Goal: Information Seeking & Learning: Learn about a topic

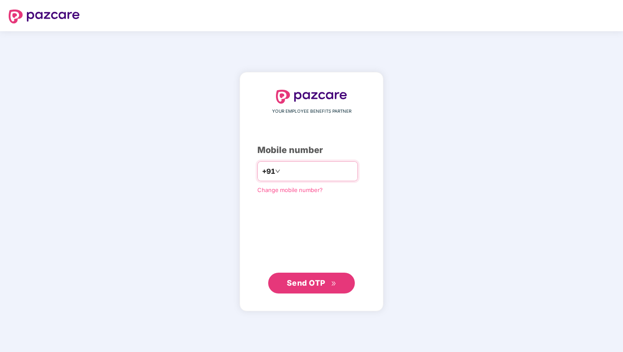
click at [297, 171] on input "number" at bounding box center [317, 171] width 71 height 14
type input "**********"
click at [302, 285] on span "Send OTP" at bounding box center [306, 282] width 39 height 9
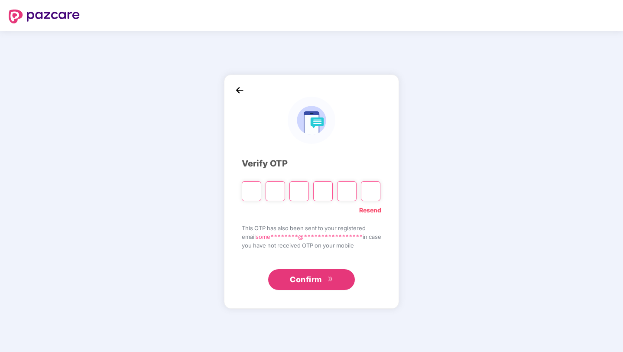
type input "*"
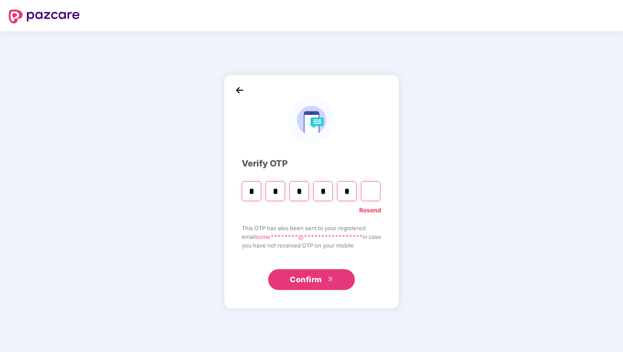
type input "*"
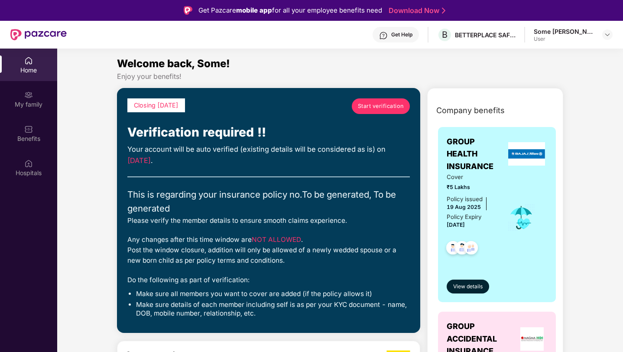
click at [378, 106] on span "Start verification" at bounding box center [381, 106] width 46 height 9
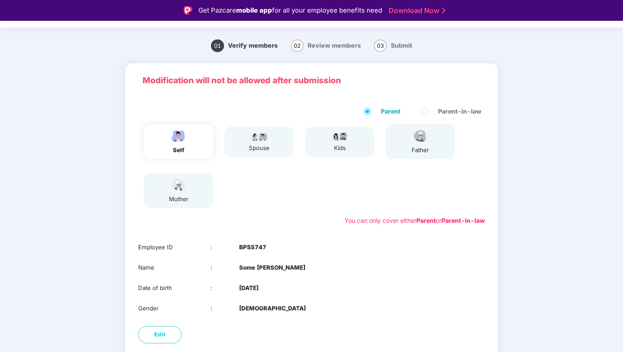
scroll to position [18, 0]
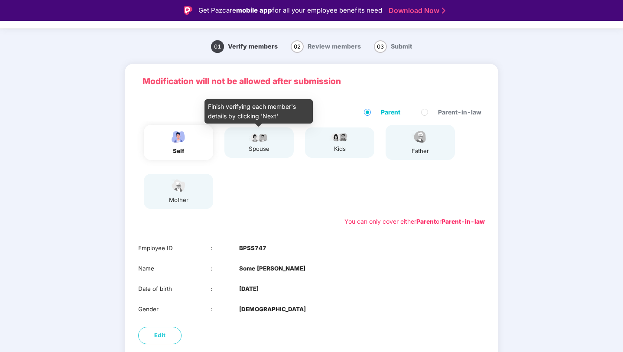
click at [263, 141] on img at bounding box center [259, 137] width 22 height 10
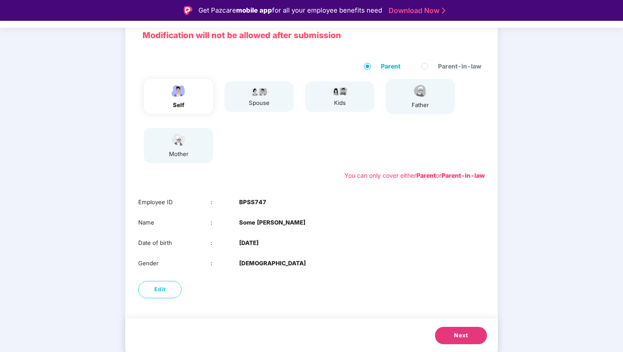
click at [451, 333] on button "Next" at bounding box center [461, 335] width 52 height 17
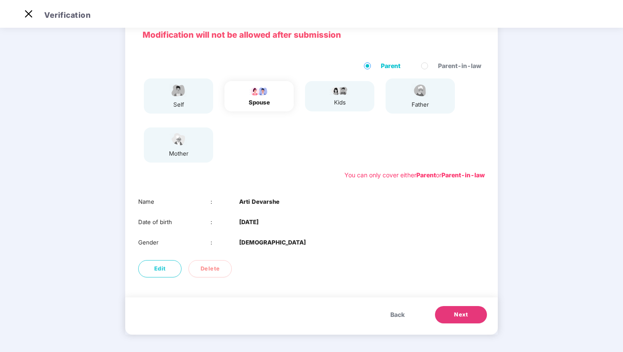
click at [460, 312] on span "Next" at bounding box center [461, 314] width 14 height 9
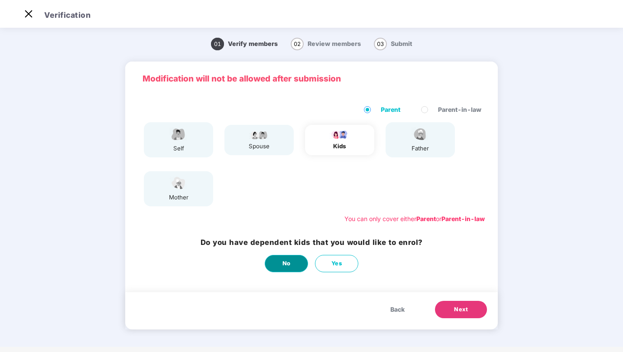
click at [291, 259] on button "No" at bounding box center [286, 263] width 43 height 17
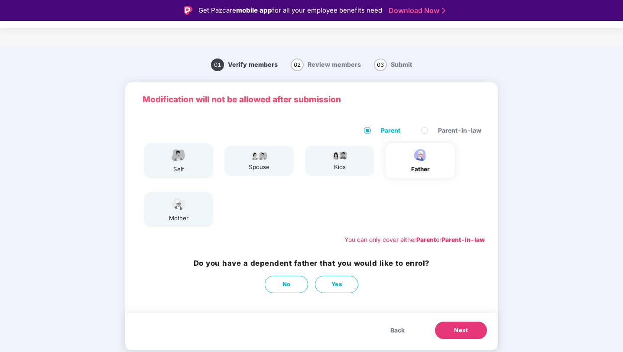
click at [457, 329] on span "Next" at bounding box center [461, 330] width 14 height 9
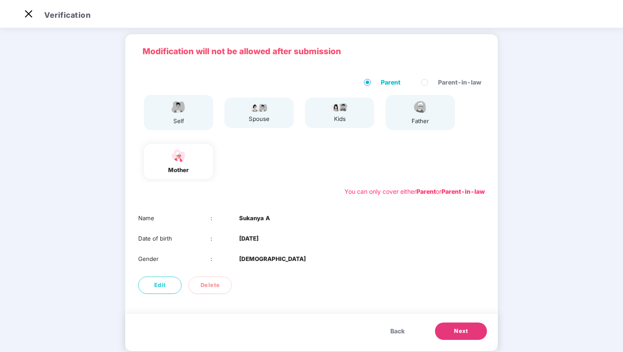
scroll to position [44, 0]
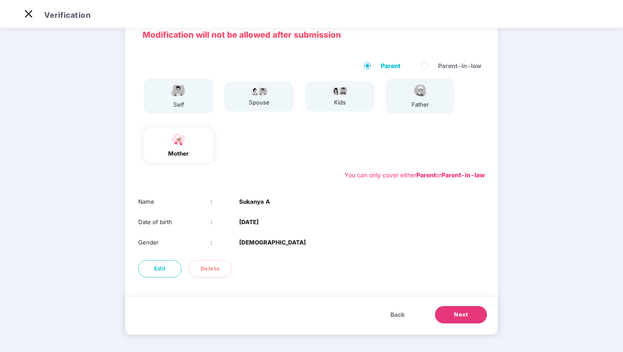
click at [454, 310] on span "Next" at bounding box center [461, 314] width 14 height 9
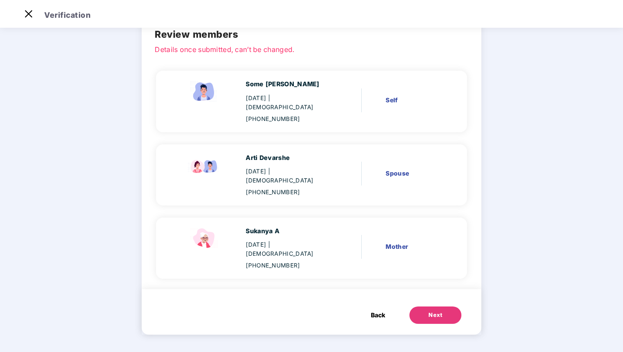
scroll to position [16, 0]
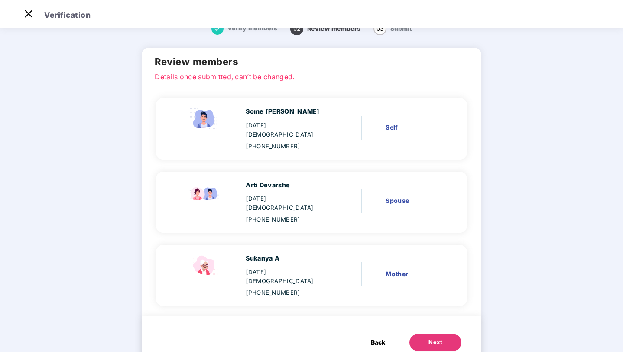
click at [428, 338] on div "Next" at bounding box center [435, 342] width 14 height 9
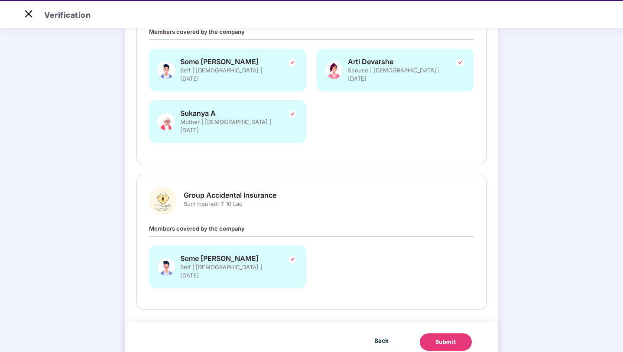
scroll to position [21, 0]
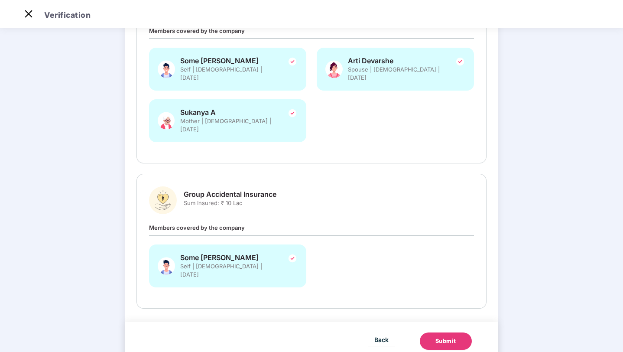
click at [438, 337] on div "Submit" at bounding box center [445, 341] width 21 height 9
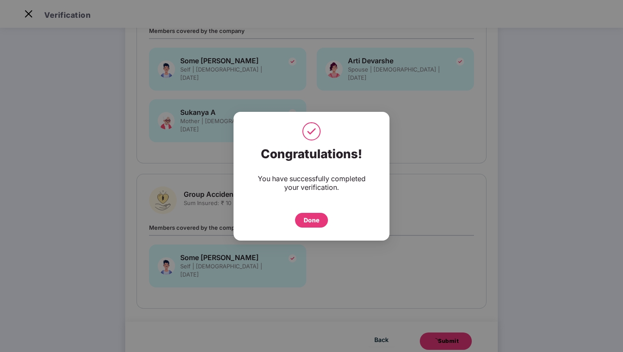
scroll to position [0, 0]
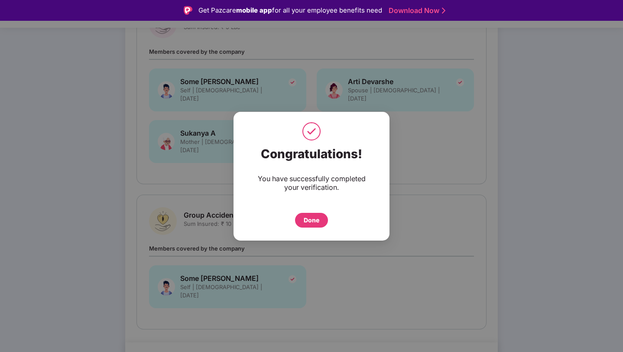
click at [317, 218] on div "Done" at bounding box center [312, 220] width 16 height 10
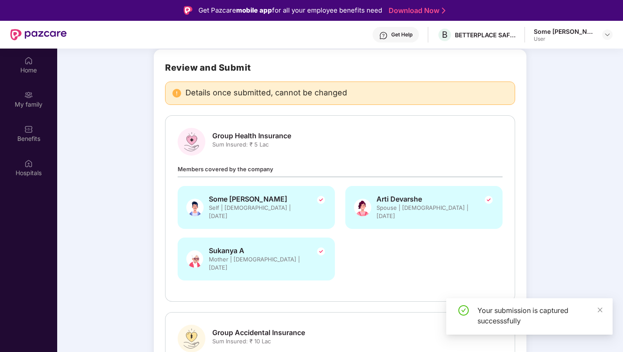
scroll to position [52, 0]
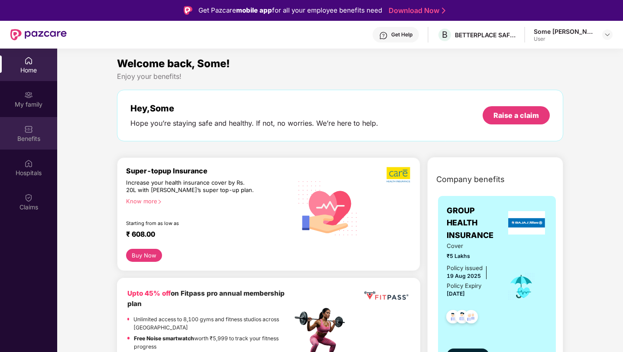
click at [27, 128] on img at bounding box center [28, 129] width 9 height 9
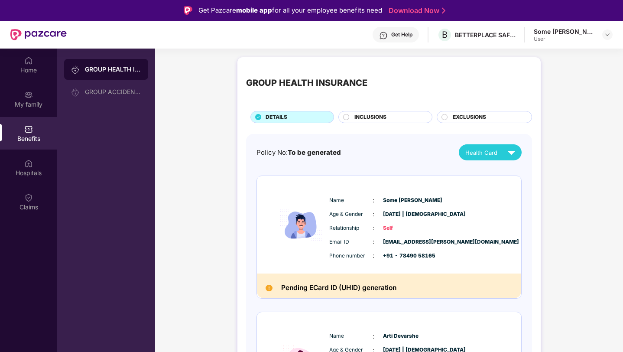
click at [370, 121] on span "INCLUSIONS" at bounding box center [370, 117] width 32 height 8
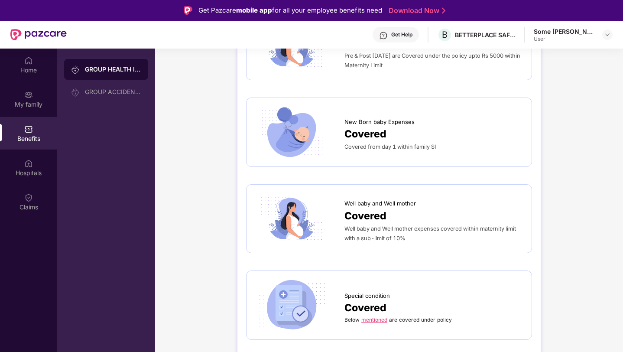
scroll to position [1275, 0]
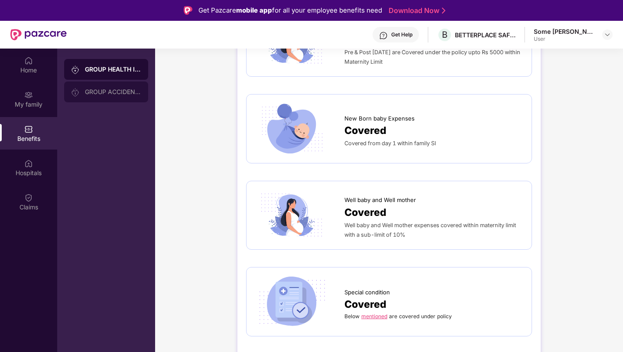
click at [117, 92] on div "GROUP ACCIDENTAL INSURANCE" at bounding box center [113, 91] width 56 height 7
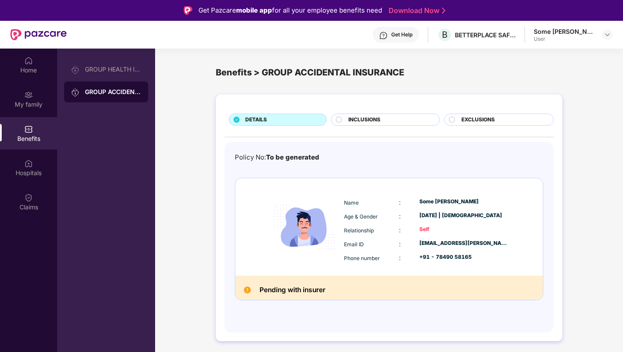
scroll to position [49, 0]
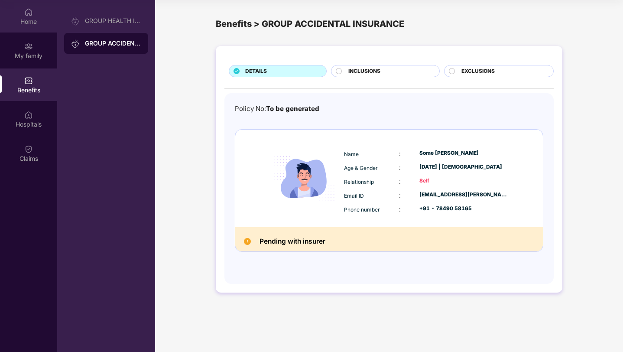
click at [32, 13] on img at bounding box center [28, 12] width 9 height 9
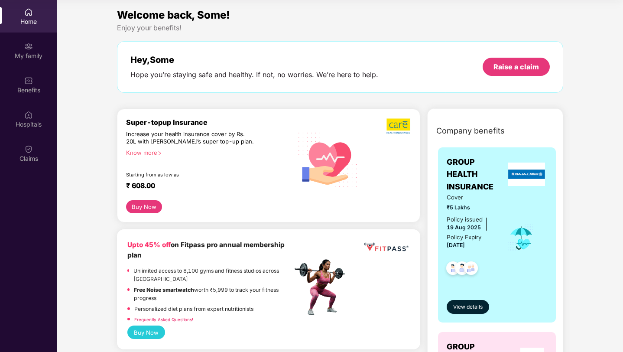
click at [201, 161] on div "Super-topup Insurance Increase your health insurance cover by Rs. 20L with PazC…" at bounding box center [209, 159] width 166 height 83
